Goal: Book appointment/travel/reservation

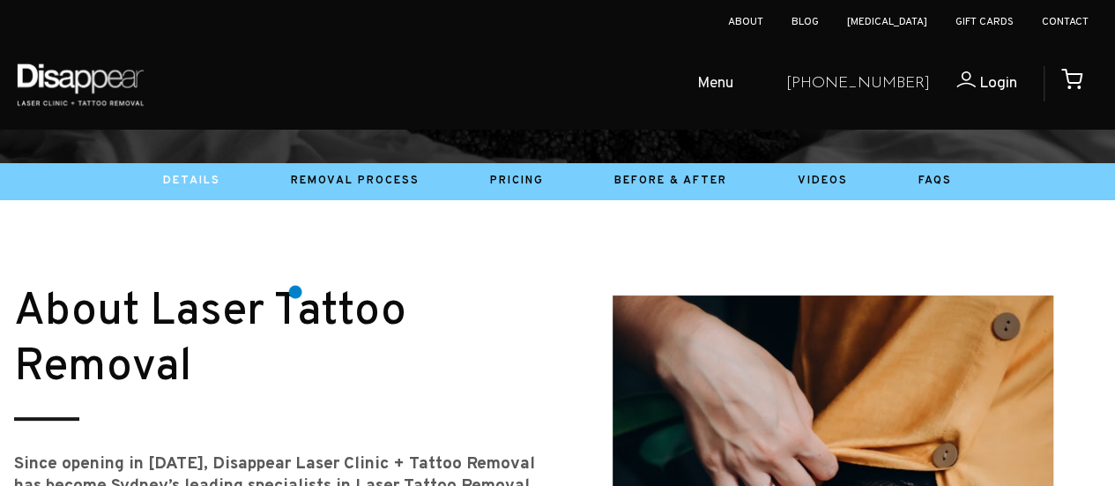
scroll to position [763, 0]
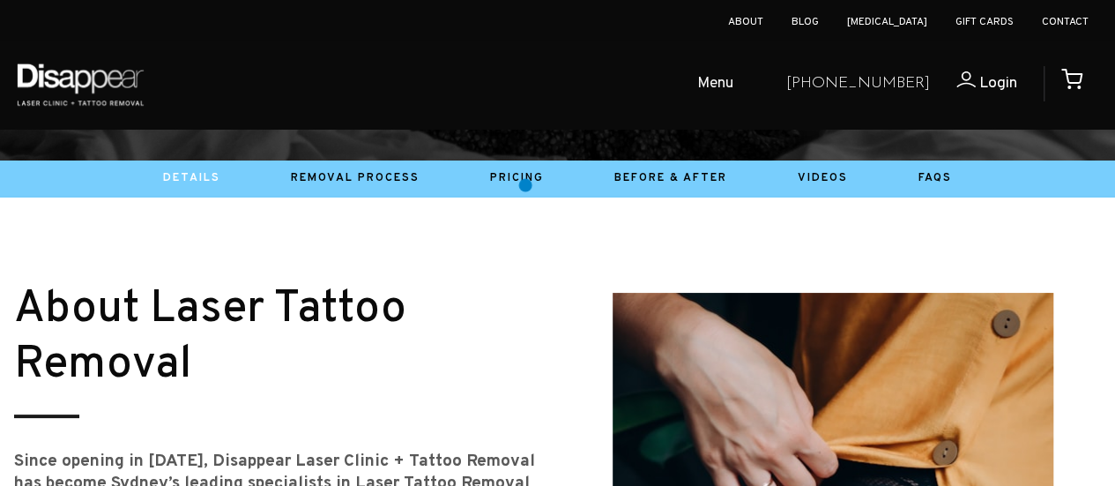
click at [526, 185] on li "Pricing" at bounding box center [517, 178] width 124 height 26
click at [519, 181] on link "Pricing" at bounding box center [517, 178] width 54 height 14
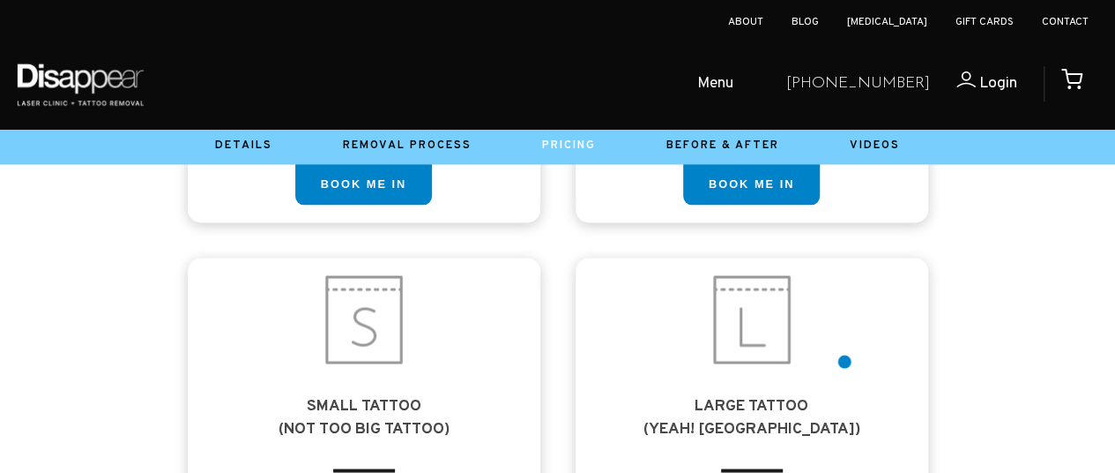
scroll to position [1217, 0]
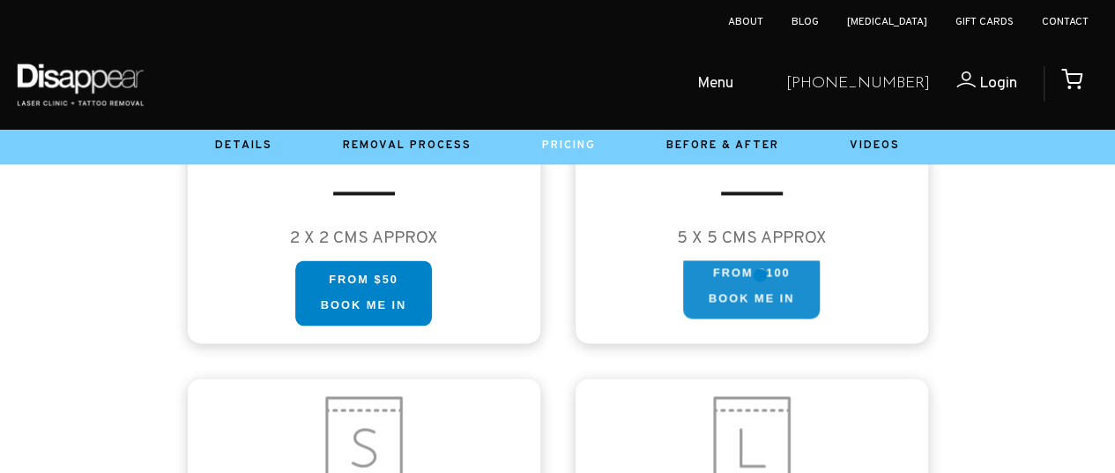
click at [760, 275] on link "FROM $100 Book me in" at bounding box center [751, 285] width 137 height 65
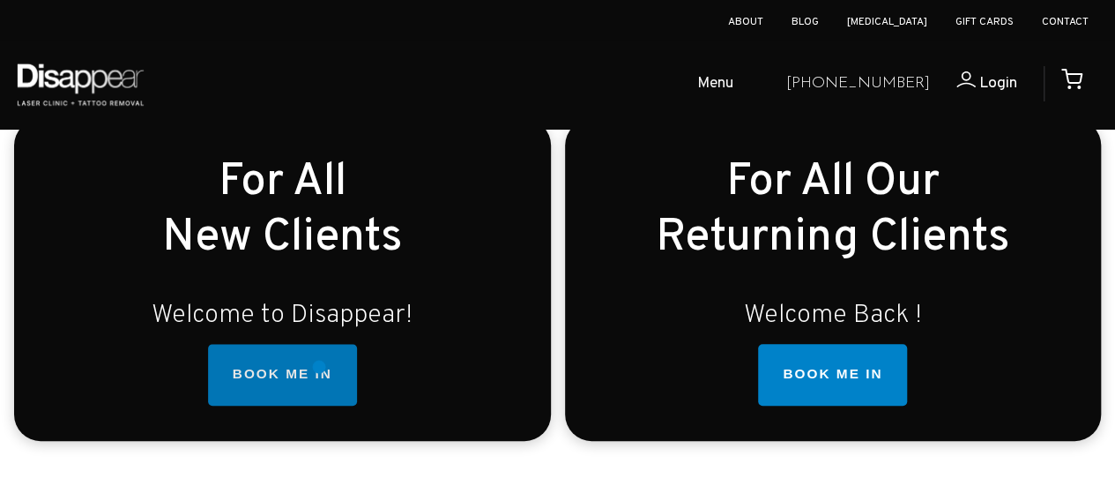
click at [319, 367] on link "BOOK ME IN" at bounding box center [282, 375] width 149 height 62
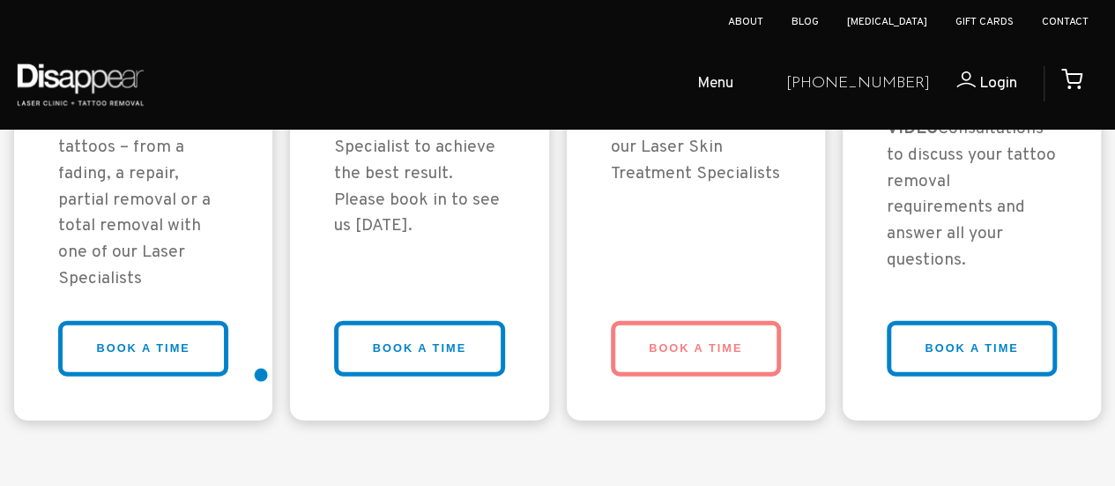
scroll to position [1794, 0]
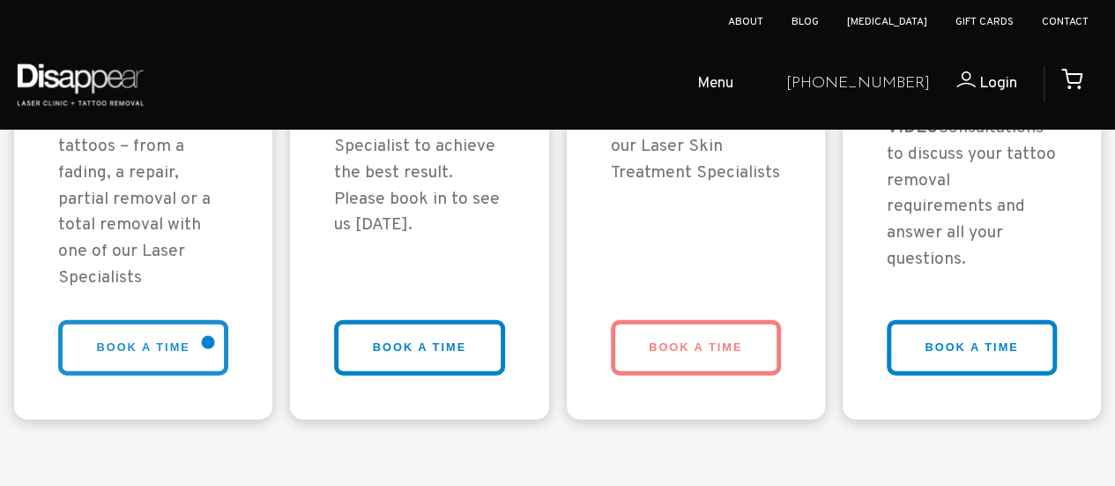
click at [190, 328] on link "BOOK A TIME" at bounding box center [143, 348] width 170 height 56
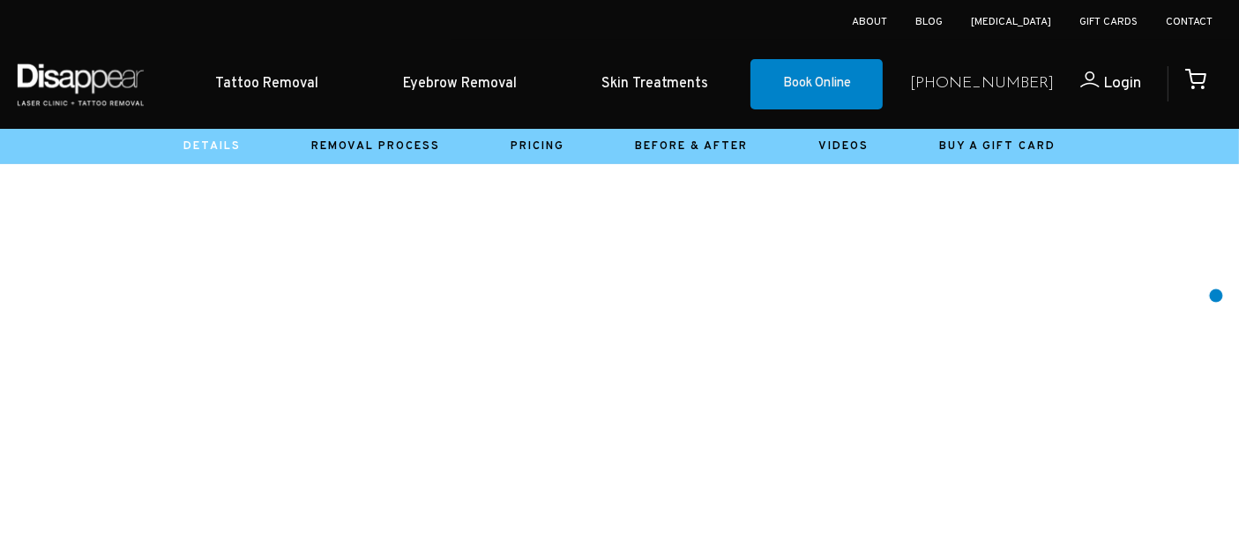
scroll to position [767, 0]
